Goal: Task Accomplishment & Management: Manage account settings

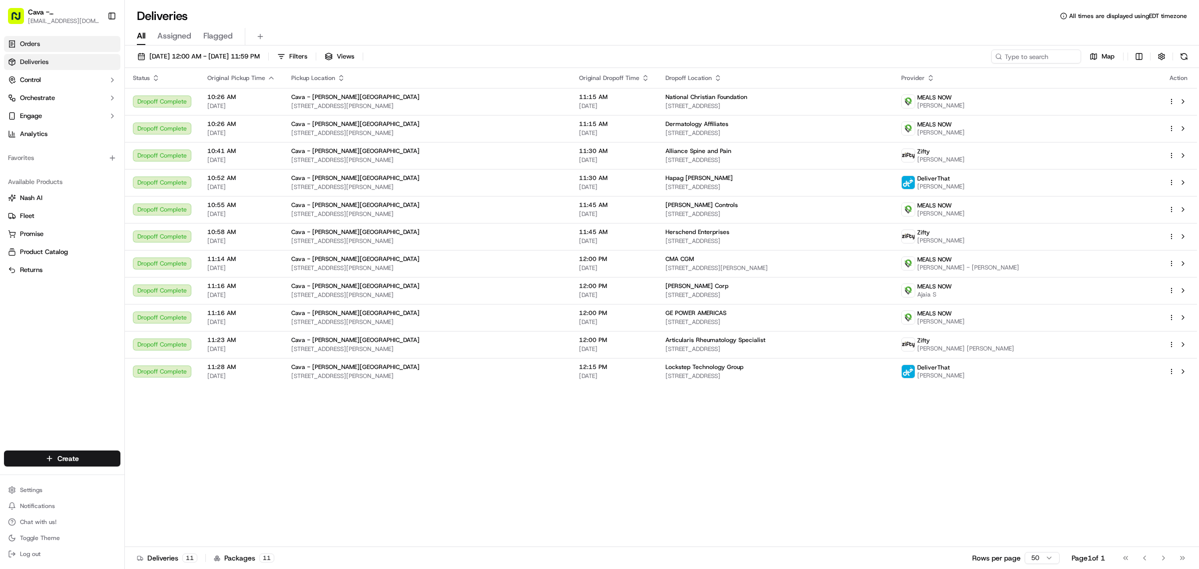
click at [67, 45] on link "Orders" at bounding box center [62, 44] width 116 height 16
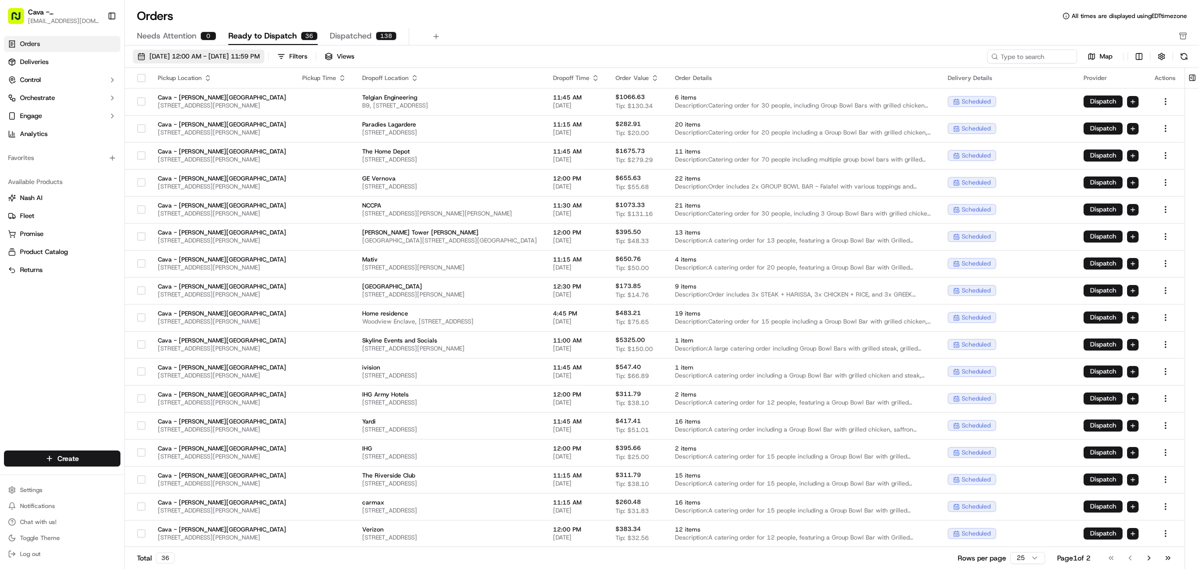
click at [217, 56] on span "[DATE] 12:00 AM - [DATE] 11:59 PM" at bounding box center [204, 56] width 110 height 9
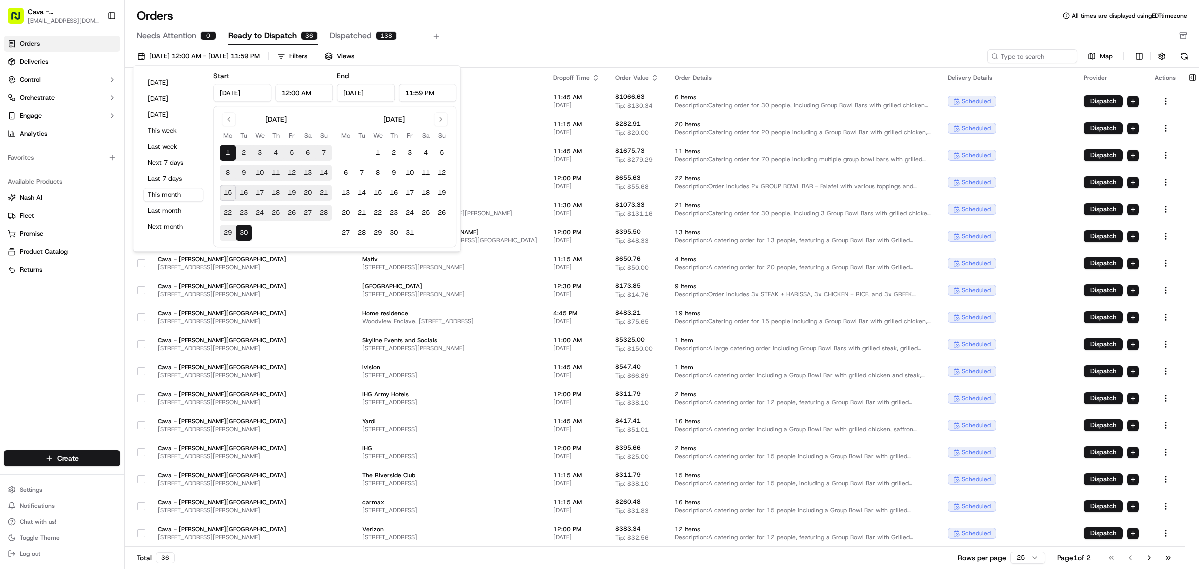
click at [245, 193] on button "16" at bounding box center [244, 193] width 16 height 16
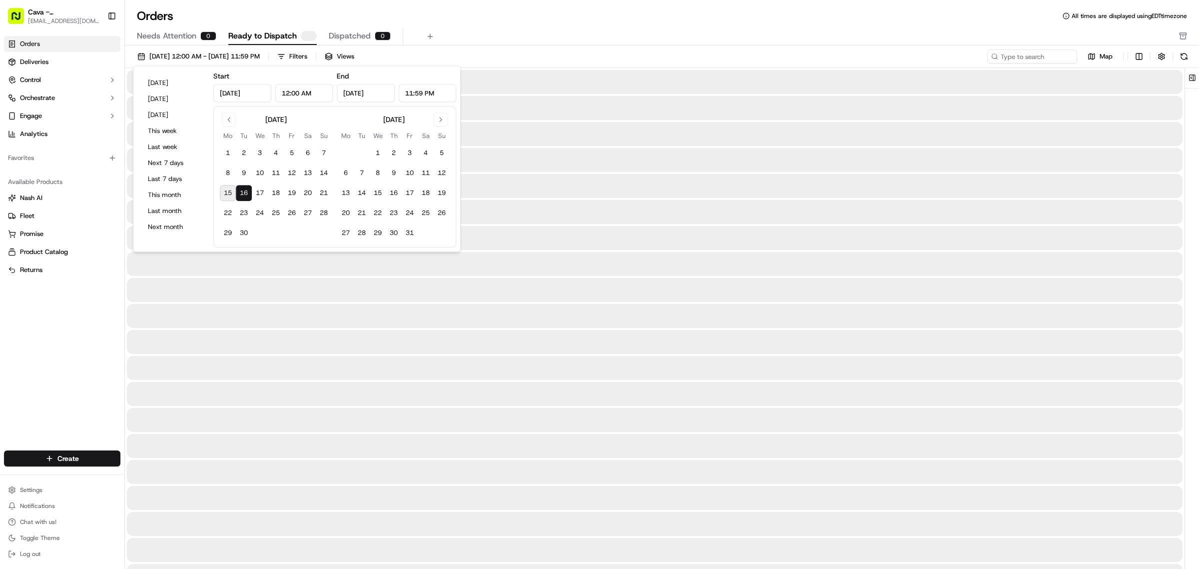
type input "[DATE]"
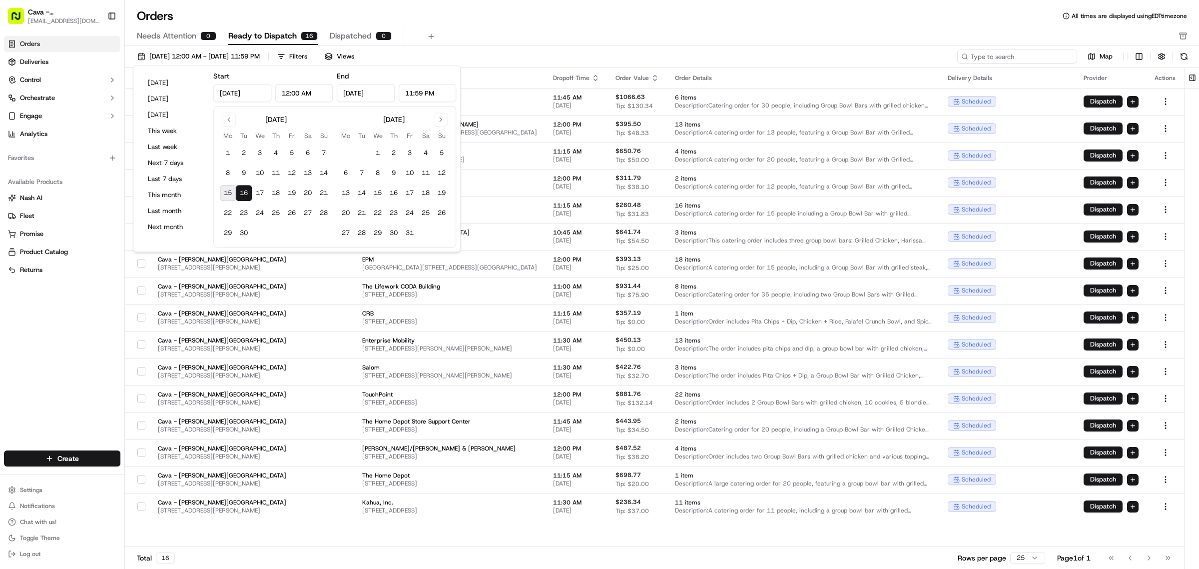
click at [1070, 56] on input at bounding box center [1017, 56] width 120 height 14
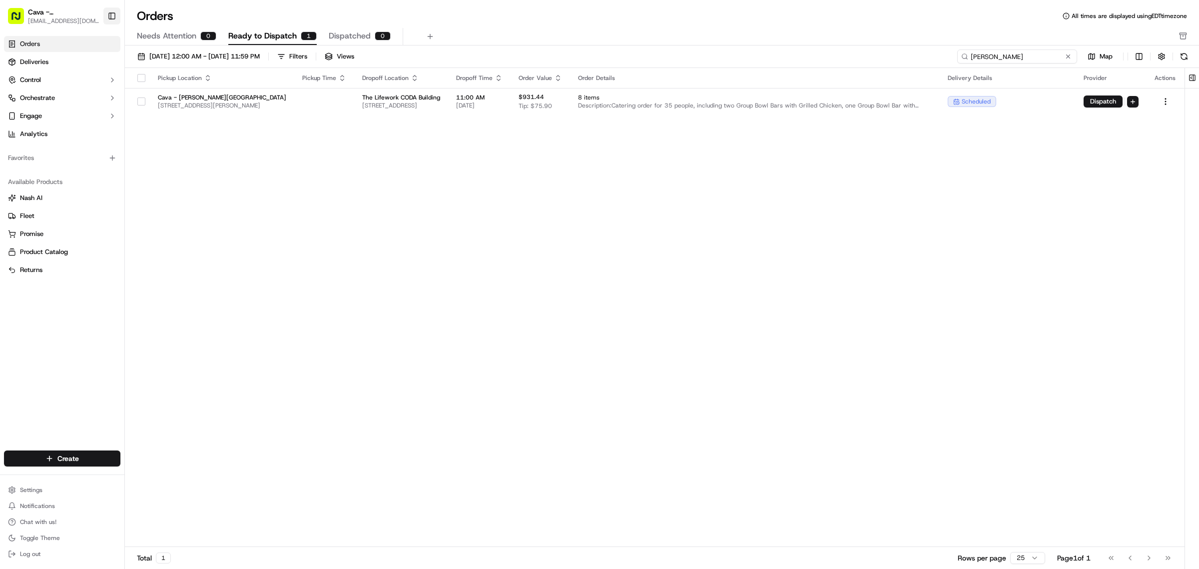
type input "[PERSON_NAME]"
click at [108, 18] on button "Toggle Sidebar" at bounding box center [111, 15] width 17 height 17
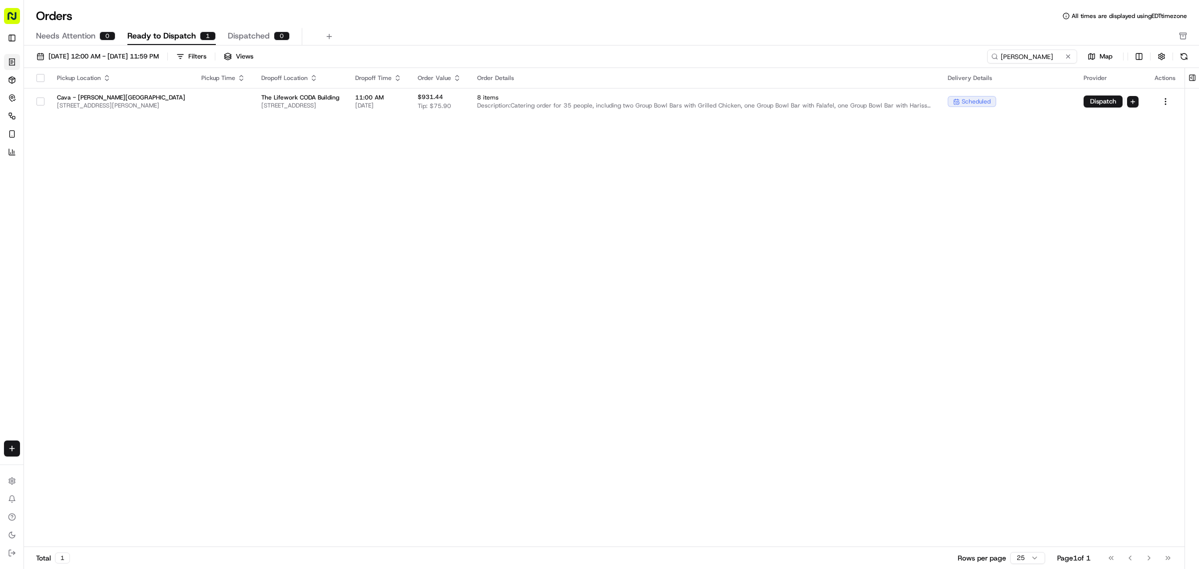
click at [41, 78] on button "button" at bounding box center [40, 78] width 8 height 8
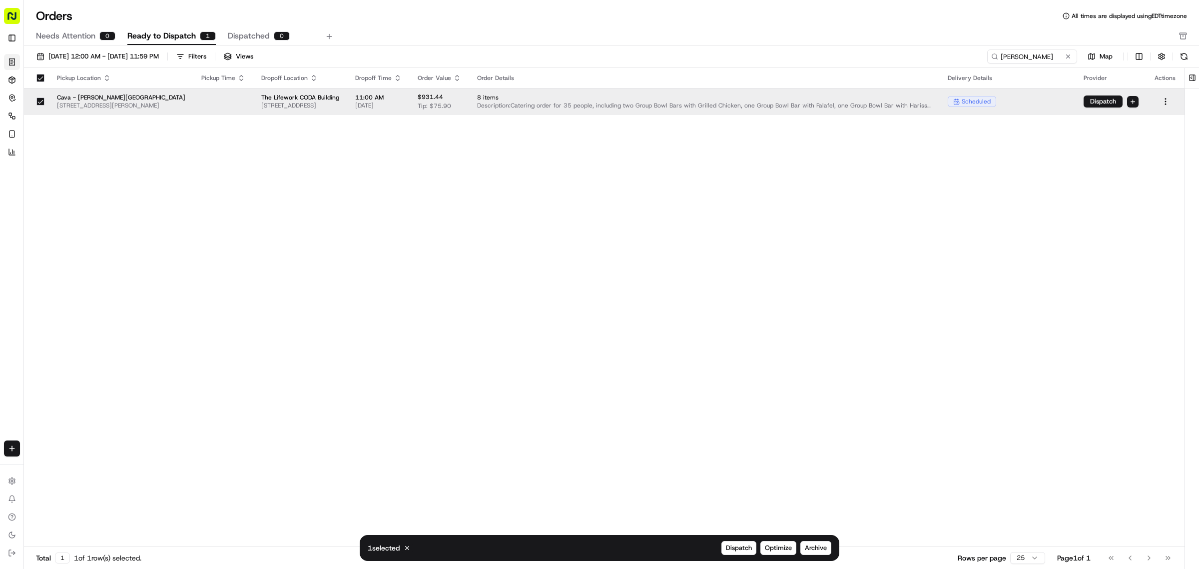
click at [1163, 108] on td at bounding box center [1166, 101] width 38 height 27
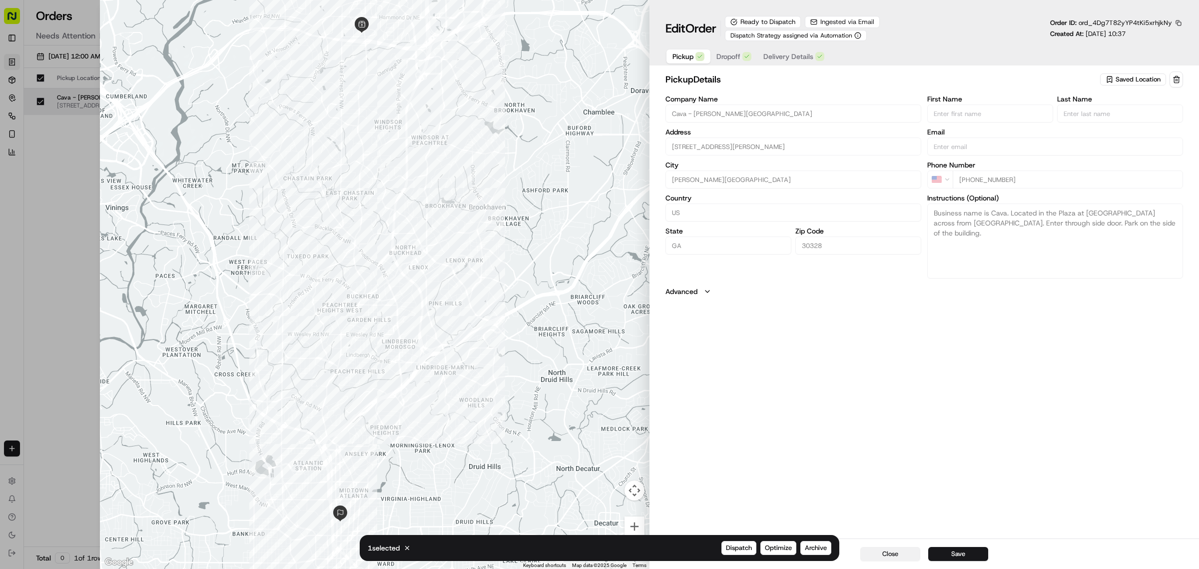
click at [883, 554] on button "Close" at bounding box center [891, 554] width 60 height 14
type input "+1"
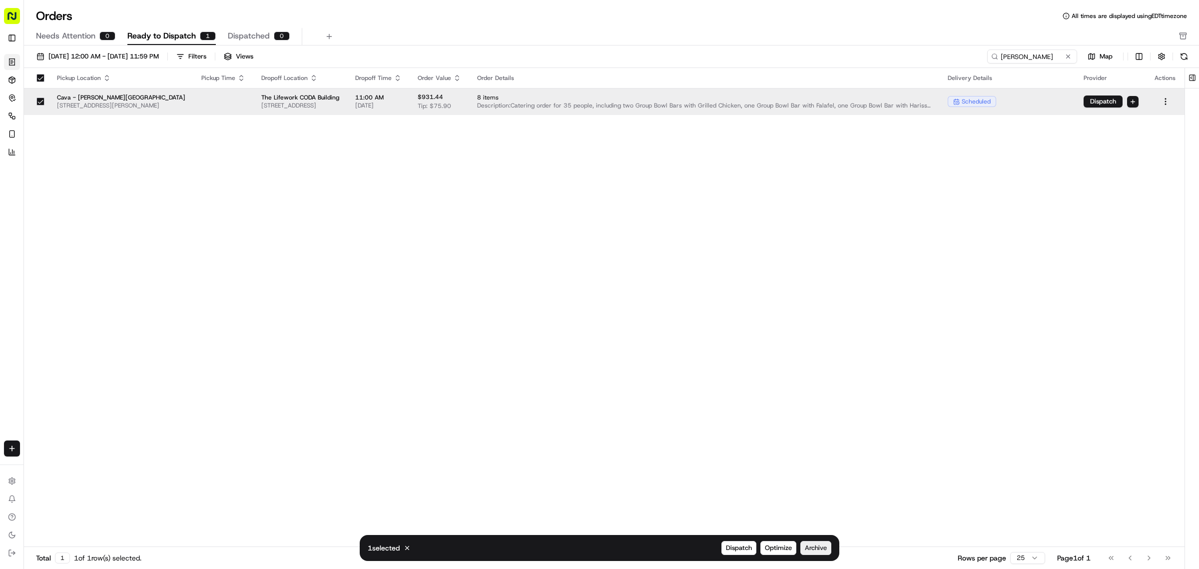
click at [810, 547] on span "Archive" at bounding box center [816, 547] width 22 height 9
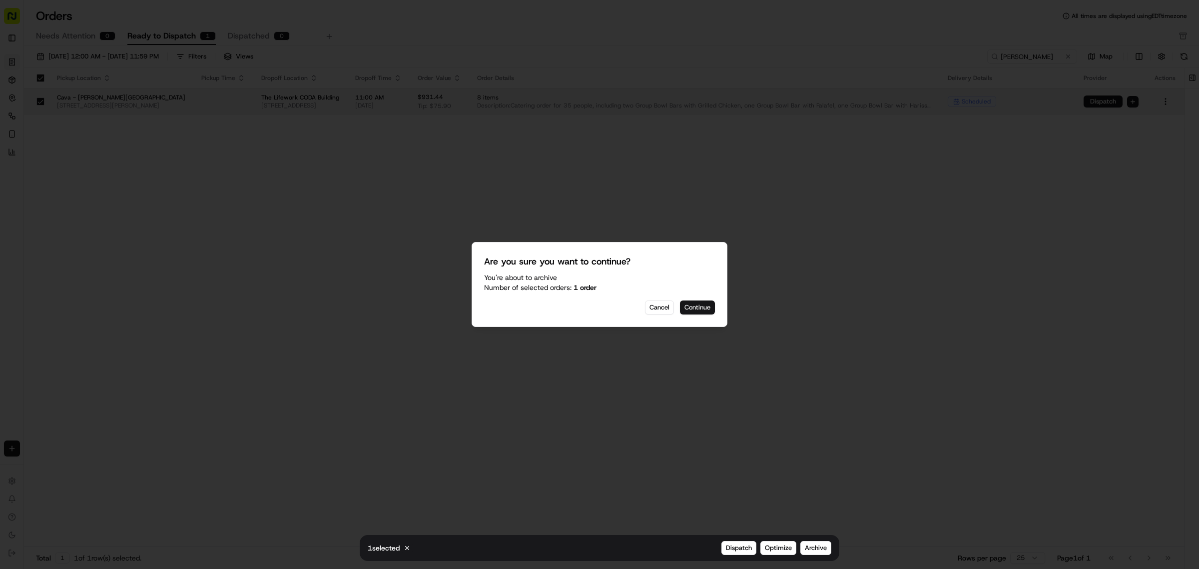
click at [698, 308] on button "Continue" at bounding box center [697, 307] width 35 height 14
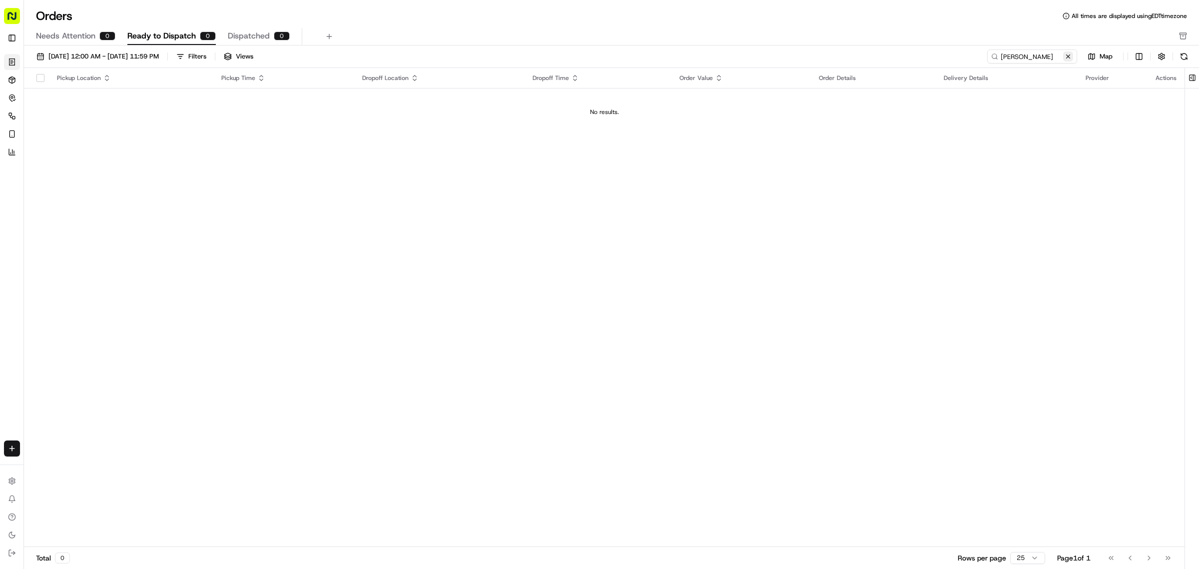
click at [1071, 56] on button at bounding box center [1068, 56] width 10 height 10
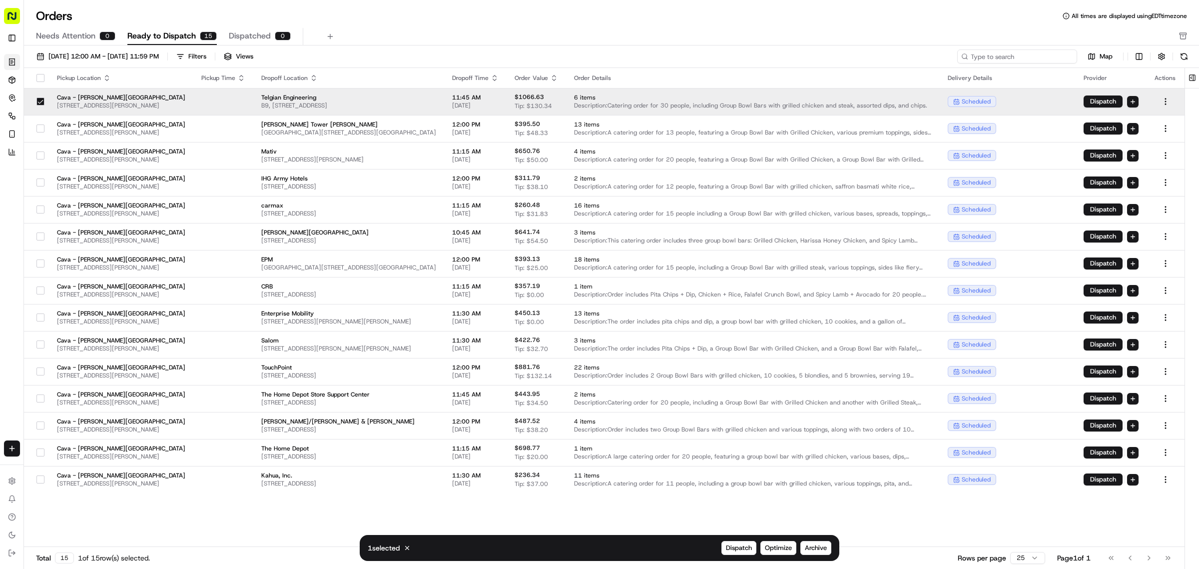
click at [1057, 55] on input at bounding box center [1017, 56] width 120 height 14
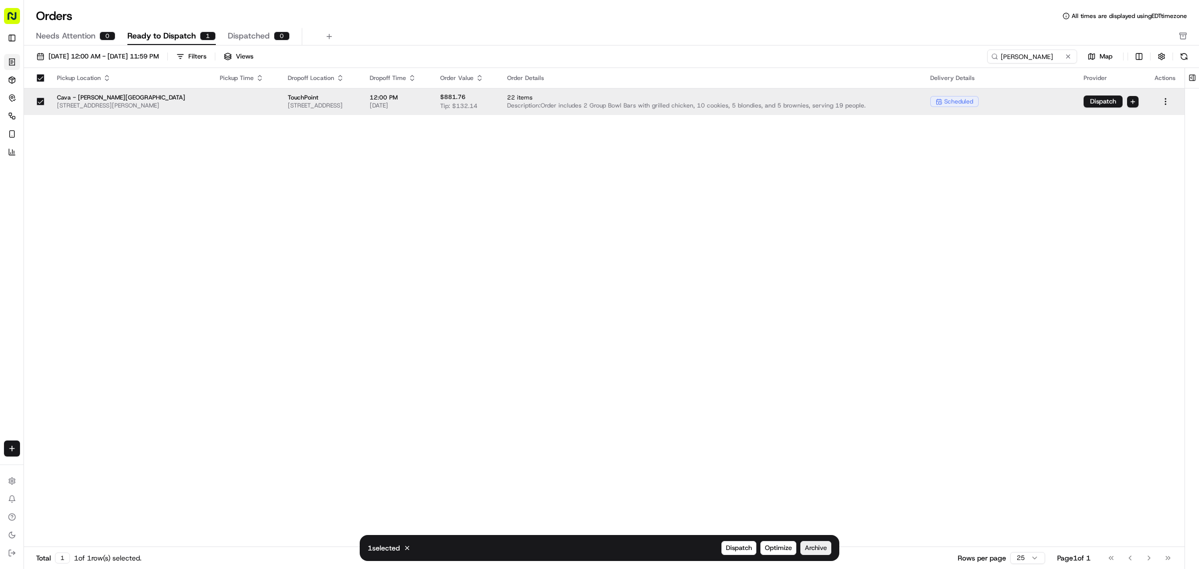
click at [823, 550] on span "Archive" at bounding box center [816, 547] width 22 height 9
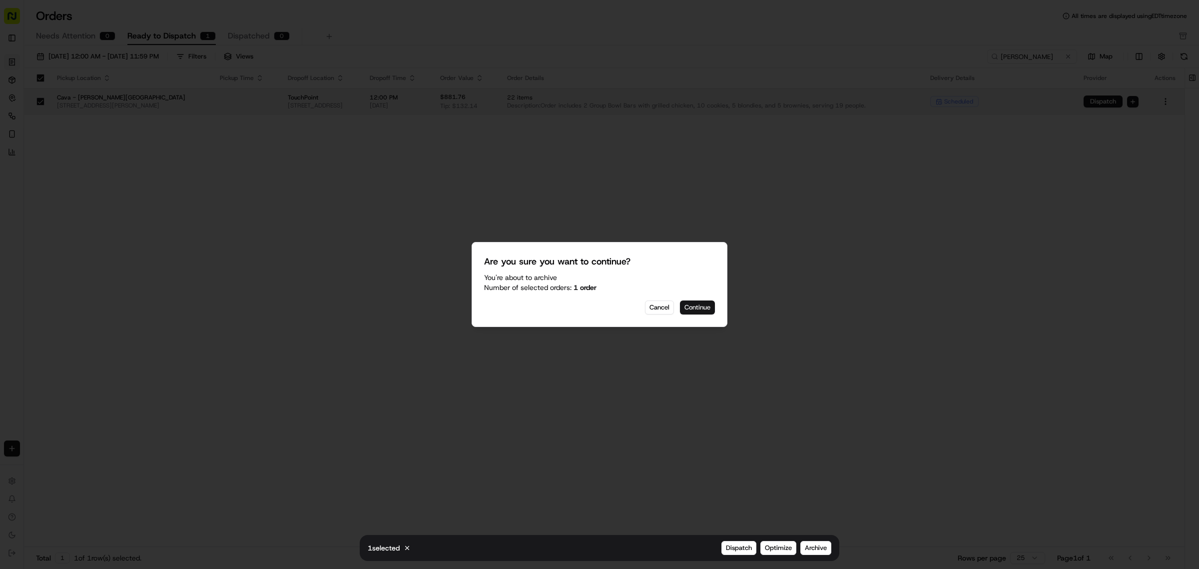
click at [706, 308] on button "Continue" at bounding box center [697, 307] width 35 height 14
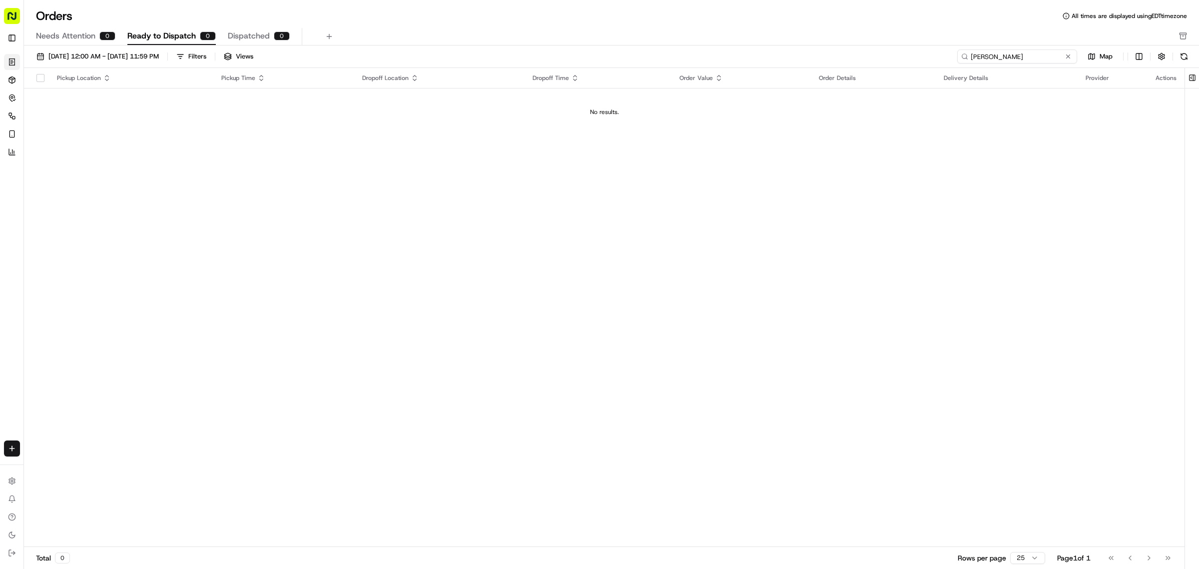
drag, startPoint x: 1045, startPoint y: 60, endPoint x: 823, endPoint y: 36, distance: 223.7
click at [826, 38] on div "Orders All times are displayed using EDT timezone Needs Attention 0 Ready to Di…" at bounding box center [611, 284] width 1175 height 569
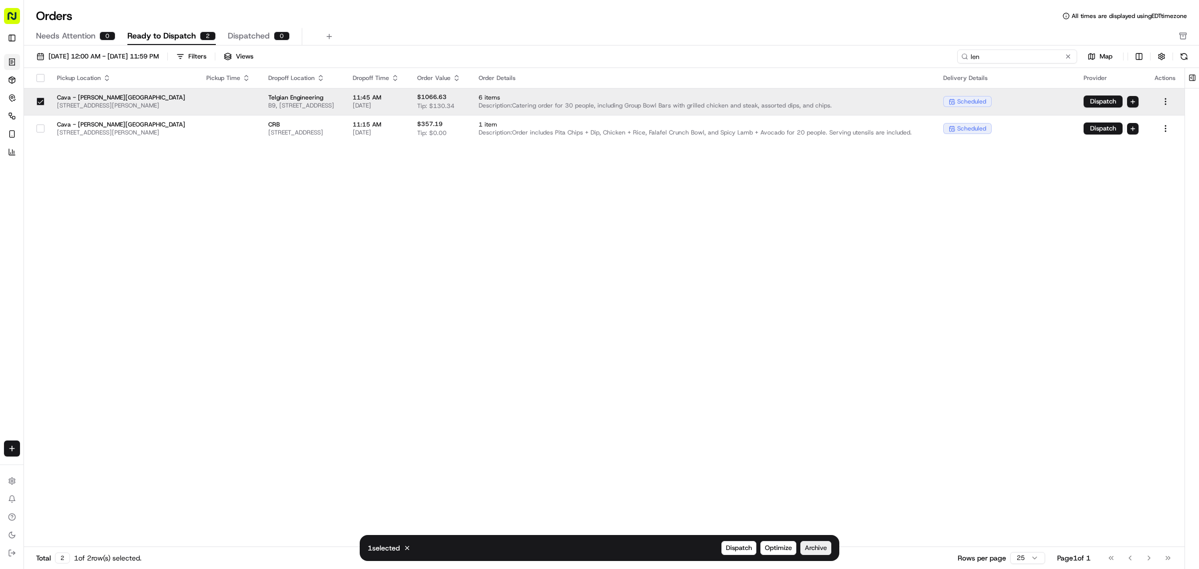
type input "len"
click at [826, 548] on span "Archive" at bounding box center [816, 547] width 22 height 9
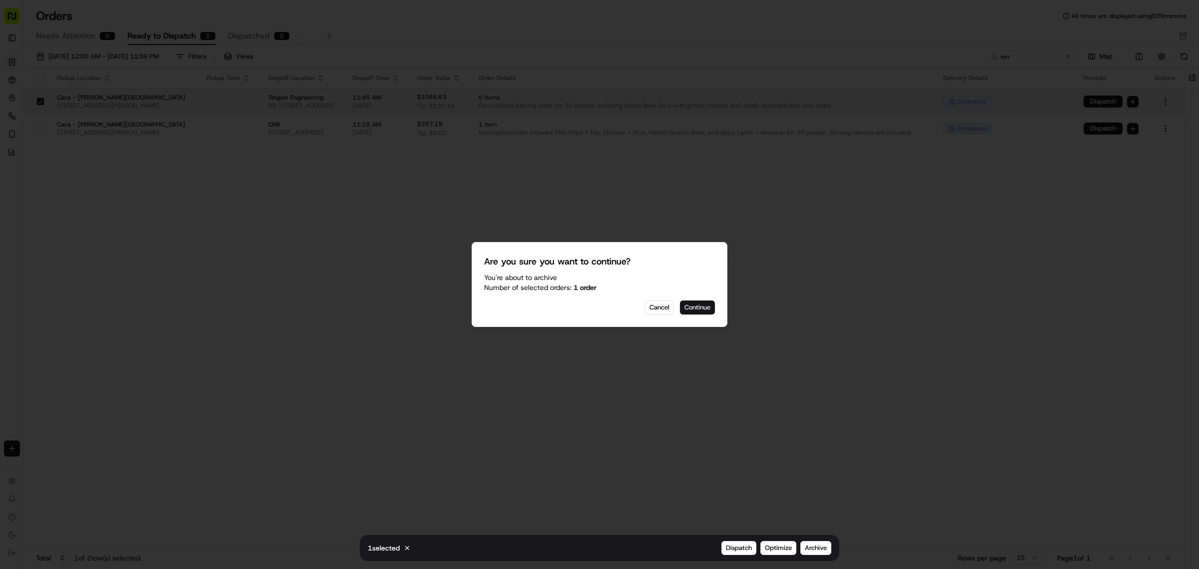
click at [693, 307] on button "Continue" at bounding box center [697, 307] width 35 height 14
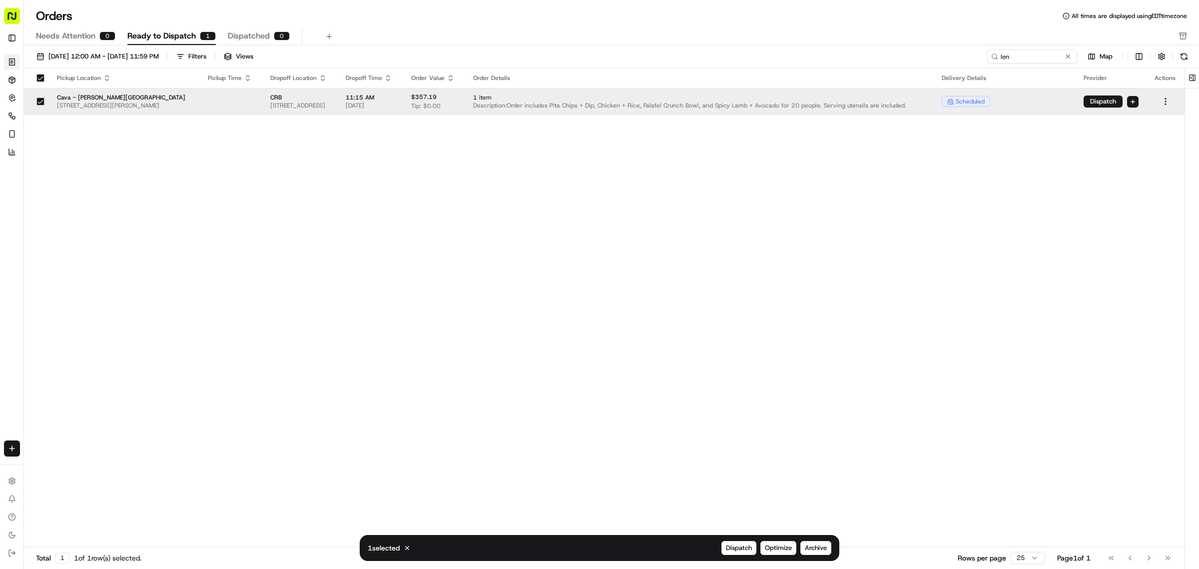
click at [42, 76] on button "button" at bounding box center [40, 78] width 8 height 8
